Goal: Task Accomplishment & Management: Manage account settings

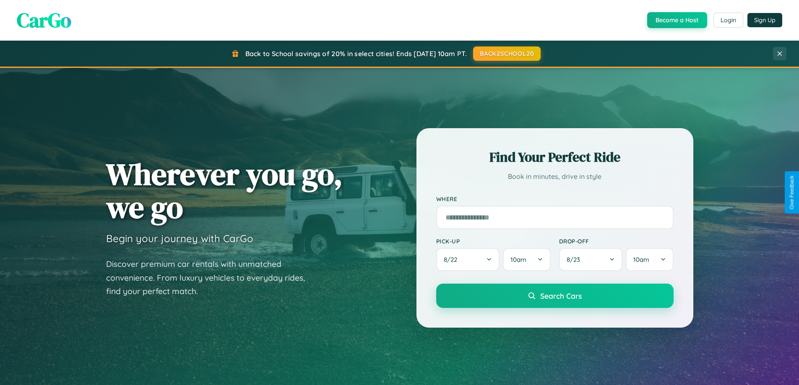
scroll to position [1614, 0]
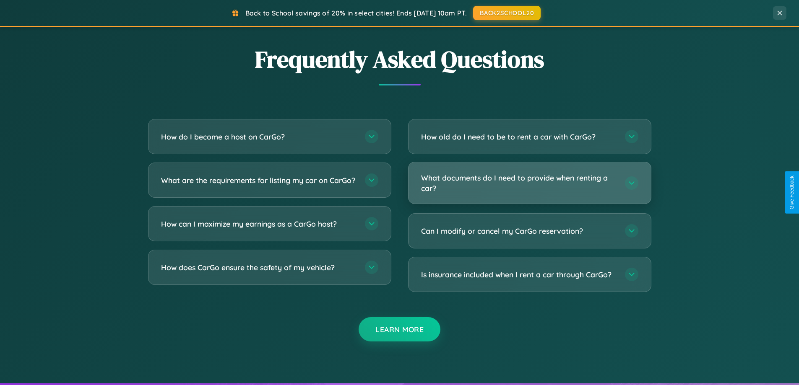
click at [529, 183] on h3 "What documents do I need to provide when renting a car?" at bounding box center [518, 183] width 195 height 21
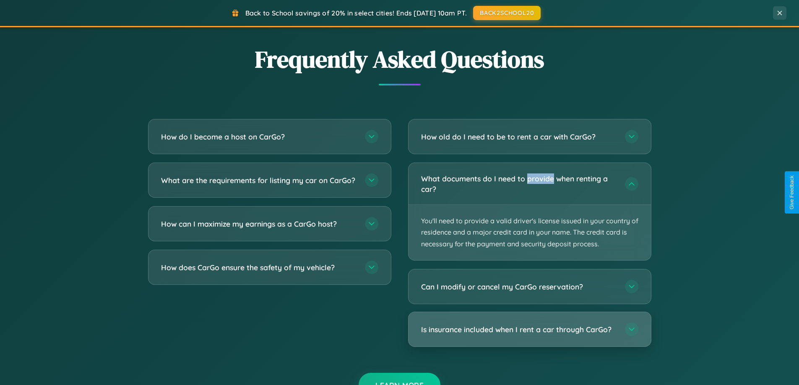
click at [529, 330] on h3 "Is insurance included when I rent a car through CarGo?" at bounding box center [518, 330] width 195 height 10
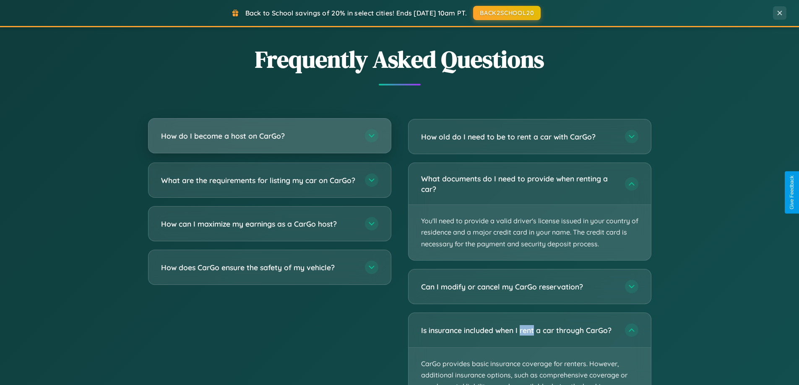
click at [269, 136] on h3 "How do I become a host on CarGo?" at bounding box center [258, 136] width 195 height 10
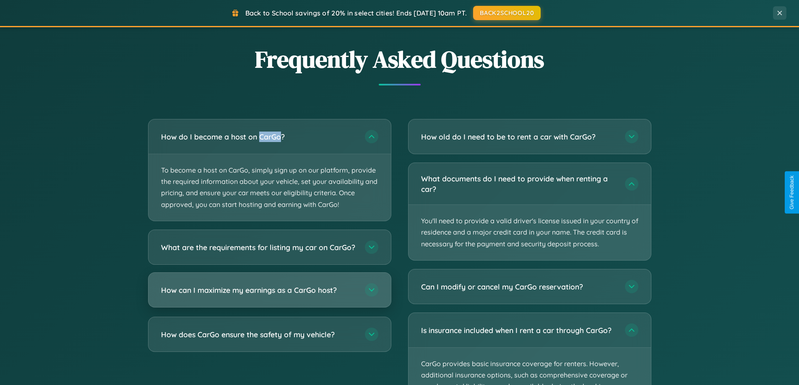
click at [269, 295] on h3 "How can I maximize my earnings as a CarGo host?" at bounding box center [258, 290] width 195 height 10
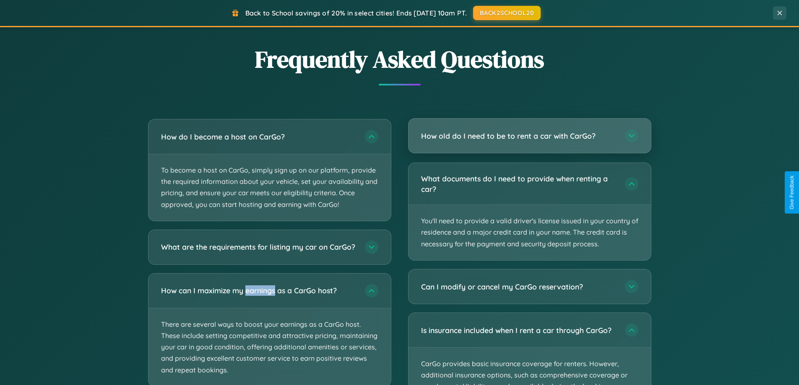
click at [529, 136] on h3 "How old do I need to be to rent a car with CarGo?" at bounding box center [518, 136] width 195 height 10
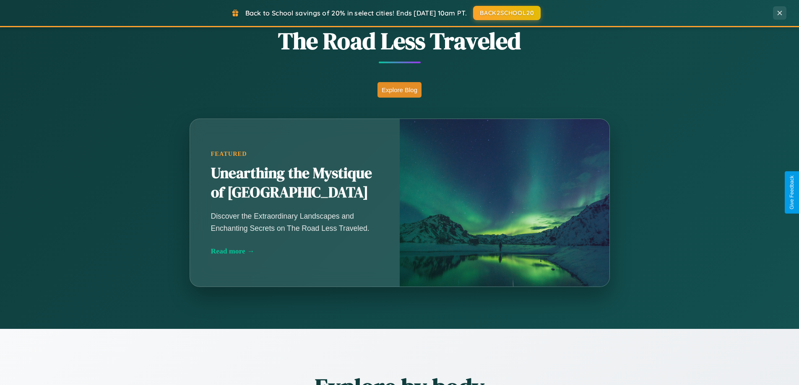
scroll to position [577, 0]
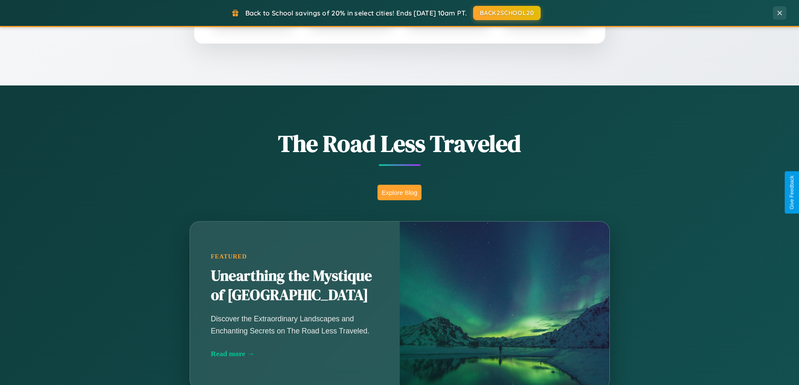
click at [399, 193] on button "Explore Blog" at bounding box center [399, 193] width 44 height 16
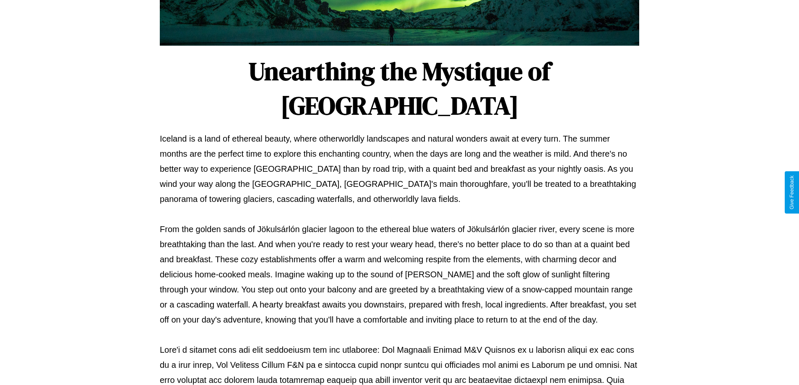
scroll to position [271, 0]
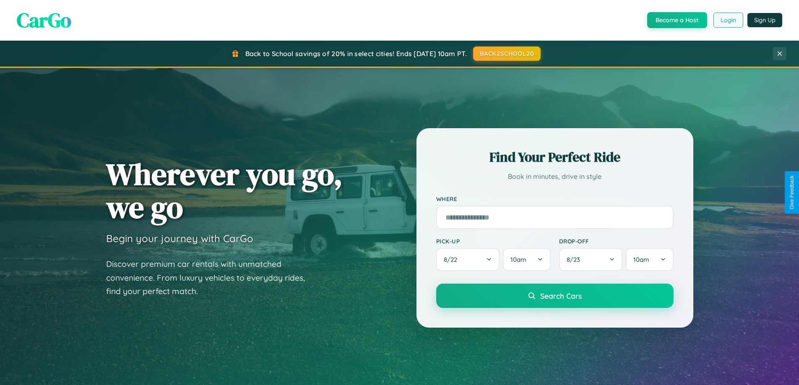
click at [728, 20] on button "Login" at bounding box center [728, 20] width 30 height 15
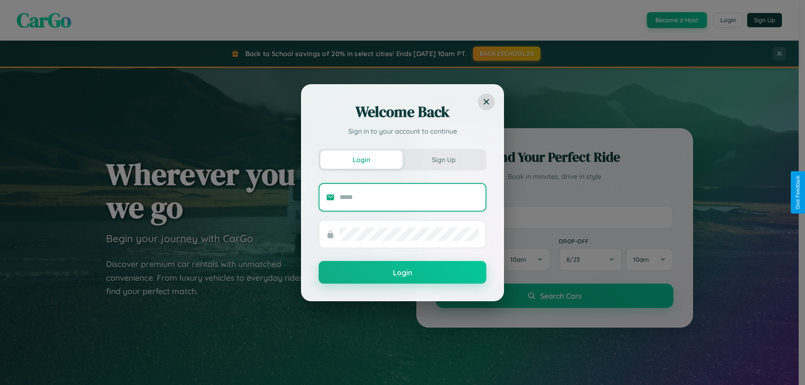
click at [409, 197] on input "text" at bounding box center [409, 197] width 139 height 13
type input "**********"
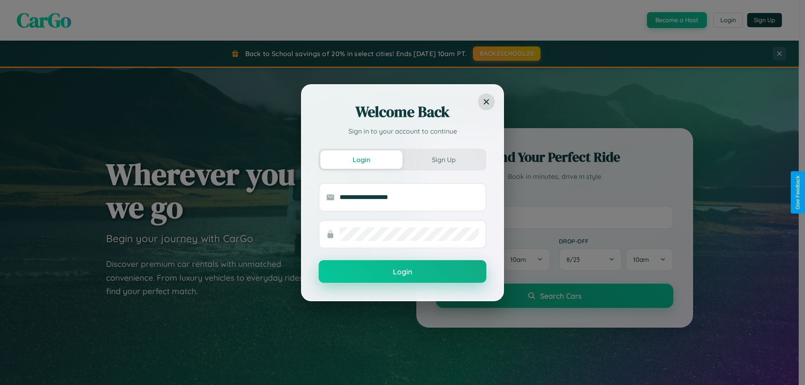
click at [403, 272] on button "Login" at bounding box center [403, 271] width 168 height 23
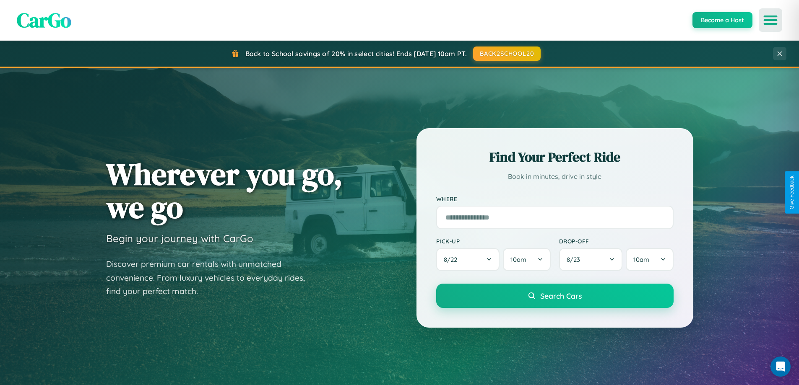
click at [770, 20] on icon "Open menu" at bounding box center [771, 20] width 12 height 8
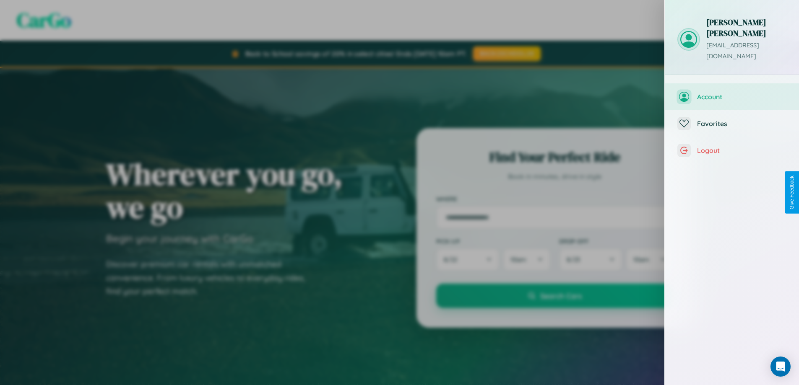
click at [732, 93] on span "Account" at bounding box center [741, 97] width 89 height 8
